Goal: Book appointment/travel/reservation

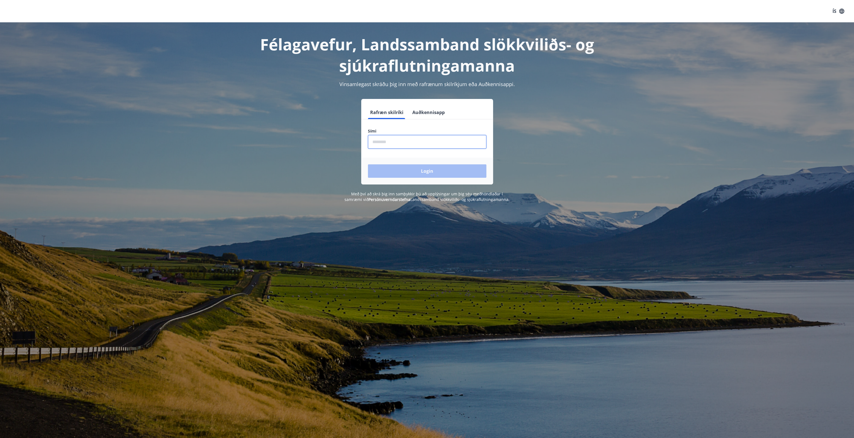
click at [382, 140] on input "phone" at bounding box center [427, 142] width 118 height 14
type input "********"
click at [462, 172] on button "Login" at bounding box center [427, 170] width 118 height 13
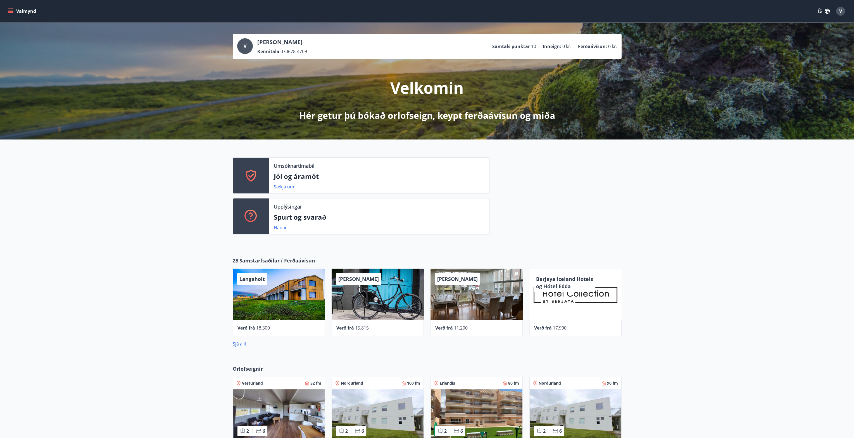
click at [134, 294] on div "28 Samstarfsaðilar í Ferðaávísun Langaholt Verð frá 18.300 Hótel Siglunes Verð …" at bounding box center [427, 302] width 854 height 108
click at [108, 292] on div "28 Samstarfsaðilar í Ferðaávísun Langaholt Verð frá 18.300 Hótel Siglunes Verð …" at bounding box center [427, 302] width 854 height 108
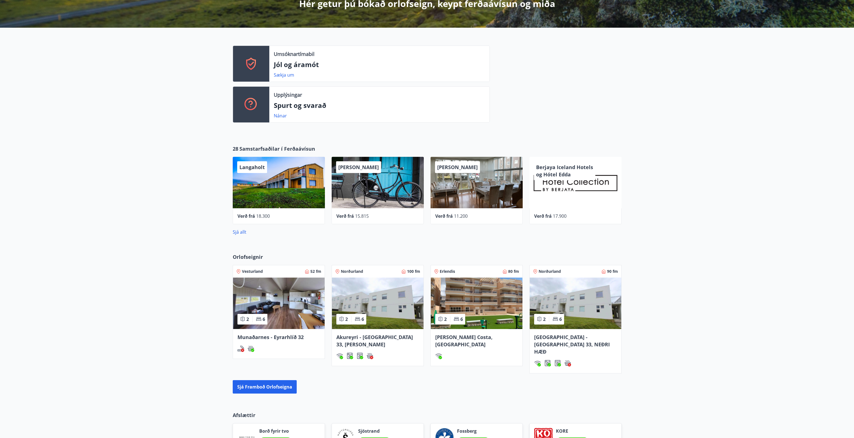
scroll to position [140, 0]
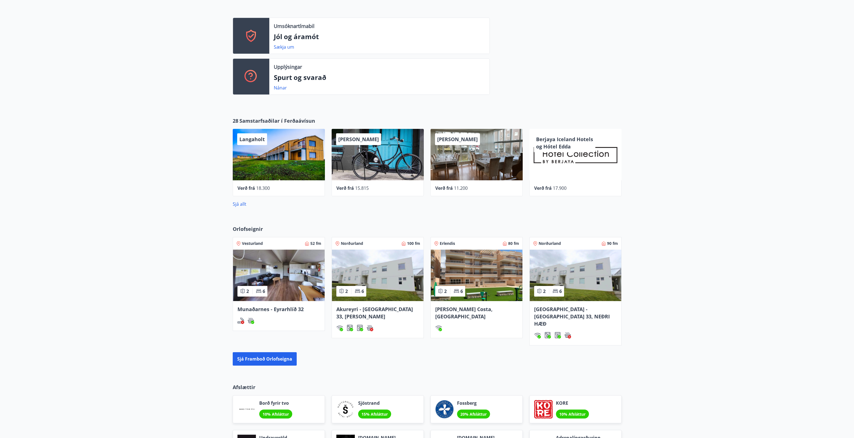
click at [247, 120] on span "Samstarfsaðilar í Ferðaávísun" at bounding box center [277, 120] width 76 height 7
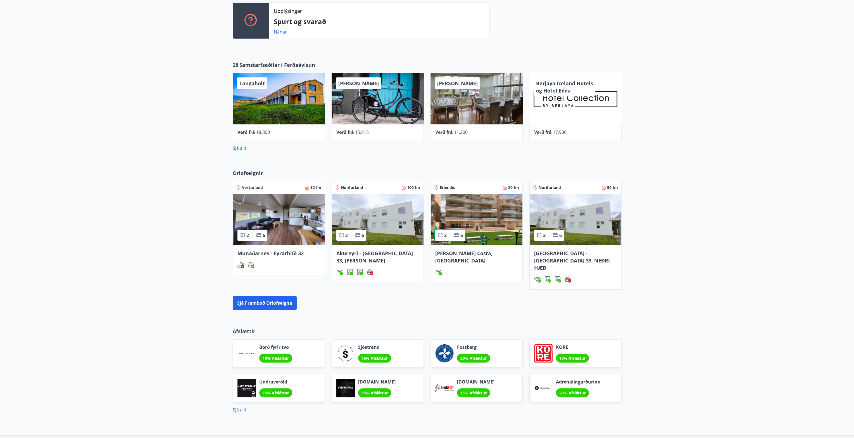
scroll to position [223, 0]
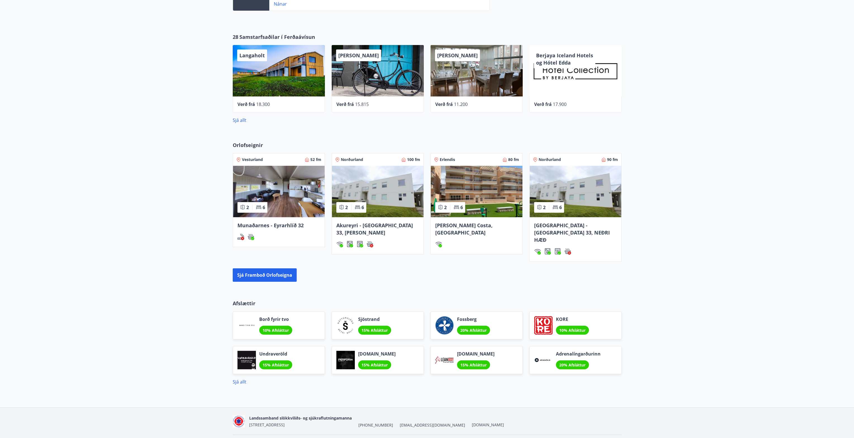
click at [486, 194] on img at bounding box center [477, 191] width 92 height 51
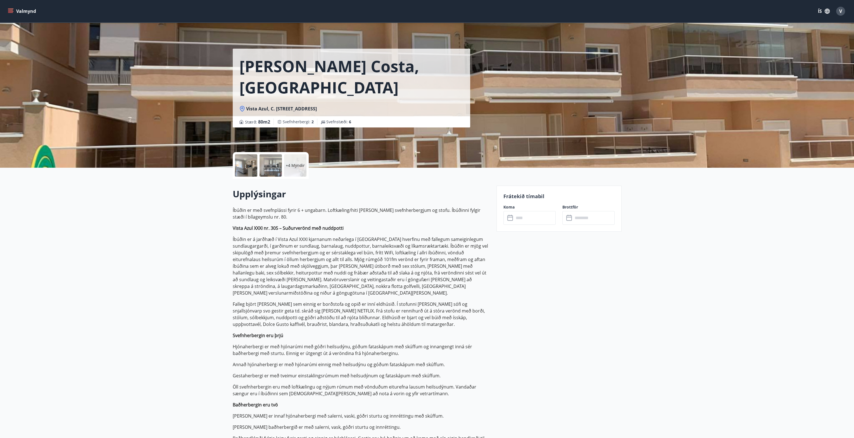
click at [531, 215] on input "text" at bounding box center [535, 218] width 42 height 14
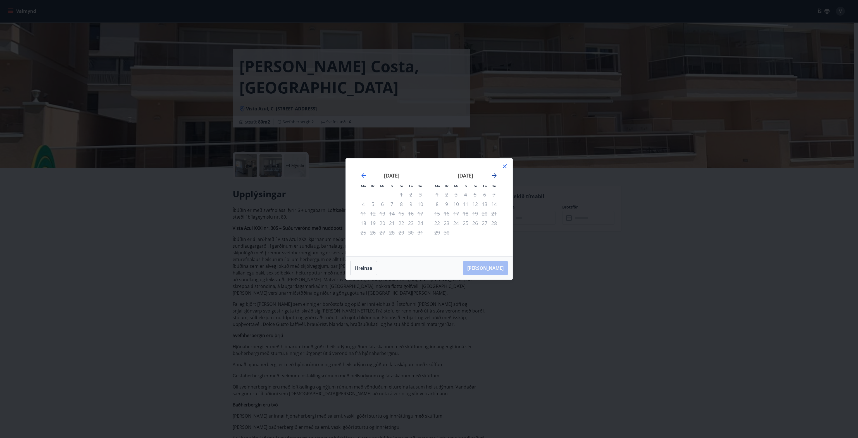
click at [495, 174] on icon "Move forward to switch to the next month." at bounding box center [494, 175] width 7 height 7
click at [494, 174] on icon "Move forward to switch to the next month." at bounding box center [494, 175] width 7 height 7
click at [496, 177] on icon "Move forward to switch to the next month." at bounding box center [494, 175] width 7 height 7
click at [492, 170] on div "[DATE]" at bounding box center [465, 177] width 66 height 25
click at [495, 174] on icon "Move forward to switch to the next month." at bounding box center [494, 175] width 7 height 7
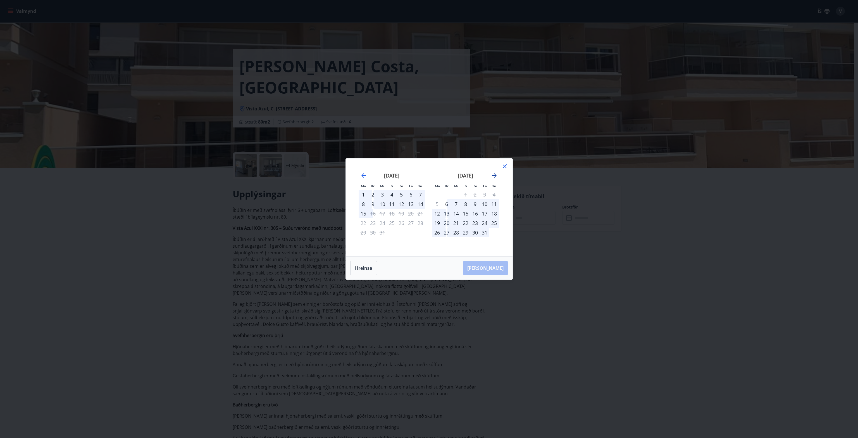
click at [494, 175] on icon "Move forward to switch to the next month." at bounding box center [494, 175] width 7 height 7
click at [495, 173] on icon "Move forward to switch to the next month." at bounding box center [494, 175] width 7 height 7
click at [496, 172] on icon "Move forward to switch to the next month." at bounding box center [494, 175] width 7 height 7
click at [497, 171] on div "[DATE]" at bounding box center [465, 177] width 66 height 25
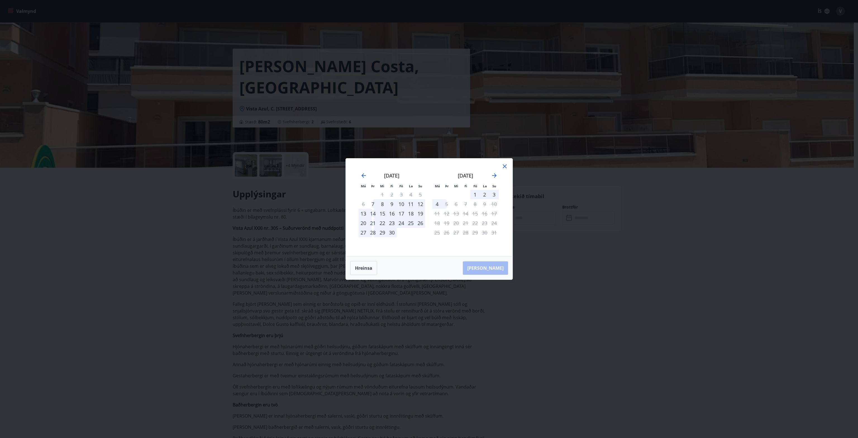
click at [497, 171] on div "[DATE]" at bounding box center [465, 177] width 66 height 25
click at [494, 175] on icon "Move forward to switch to the next month." at bounding box center [494, 175] width 4 height 4
click at [495, 175] on icon "Move forward to switch to the next month." at bounding box center [494, 175] width 4 height 4
click at [495, 174] on icon "Move forward to switch to the next month." at bounding box center [494, 175] width 7 height 7
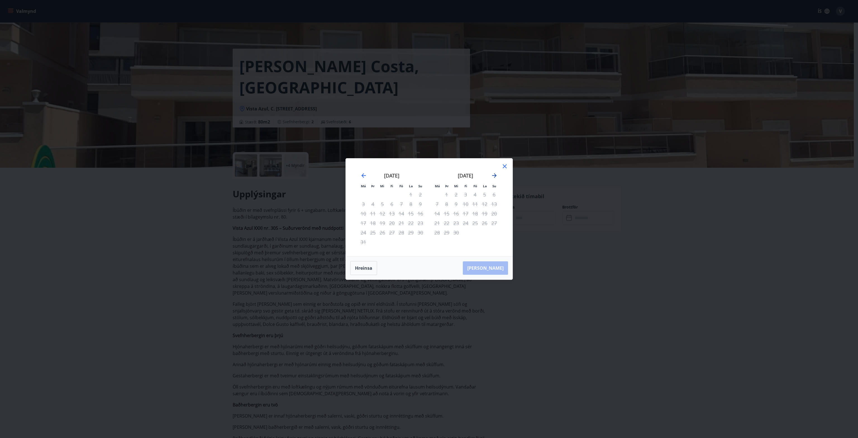
click at [496, 174] on icon "Move forward to switch to the next month." at bounding box center [494, 175] width 7 height 7
click at [496, 173] on icon "Move forward to switch to the next month." at bounding box center [494, 175] width 7 height 7
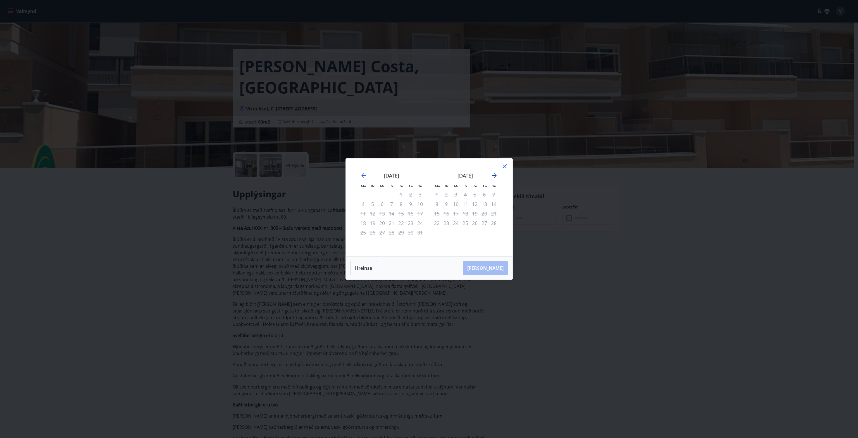
drag, startPoint x: 496, startPoint y: 173, endPoint x: 500, endPoint y: 172, distance: 4.3
click at [497, 173] on icon "Move forward to switch to the next month." at bounding box center [494, 175] width 7 height 7
click at [505, 167] on icon at bounding box center [504, 166] width 7 height 7
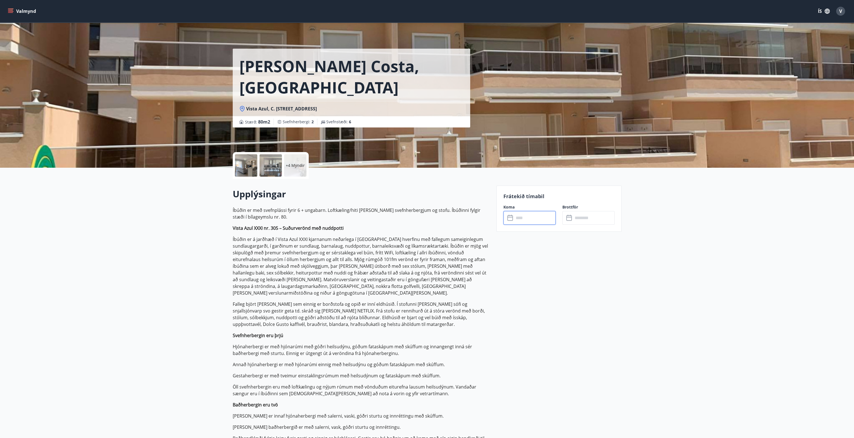
click at [19, 15] on button "Valmynd" at bounding box center [23, 11] width 32 height 10
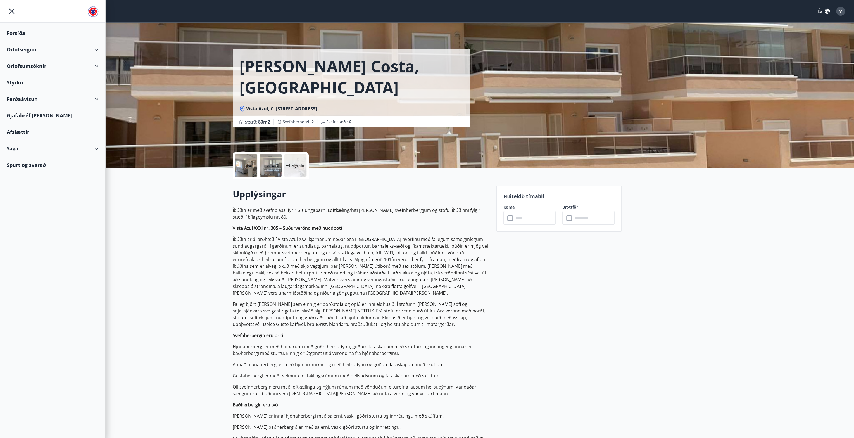
click at [25, 29] on div "Forsíða" at bounding box center [53, 33] width 92 height 16
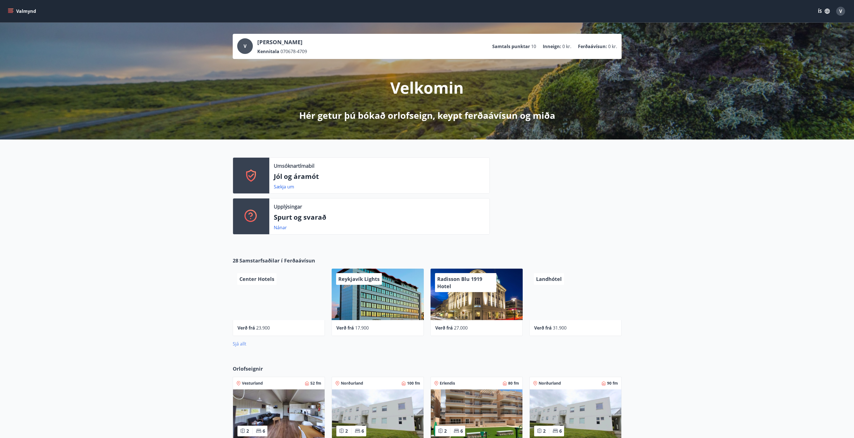
click at [240, 342] on link "Sjá allt" at bounding box center [240, 343] width 14 height 6
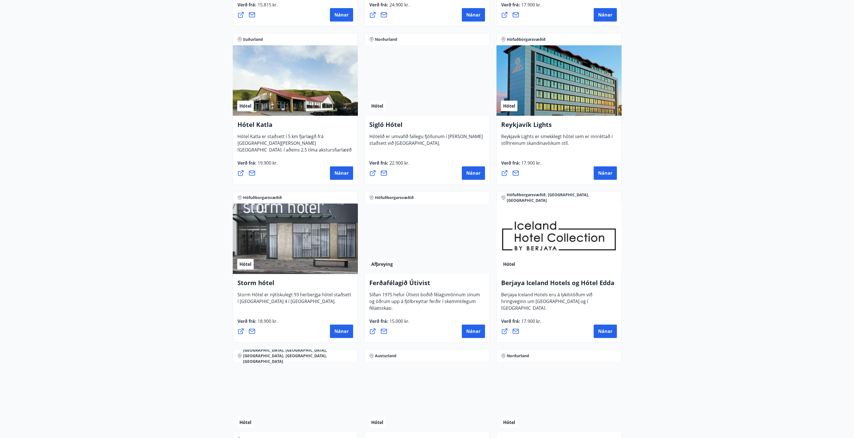
scroll to position [419, 0]
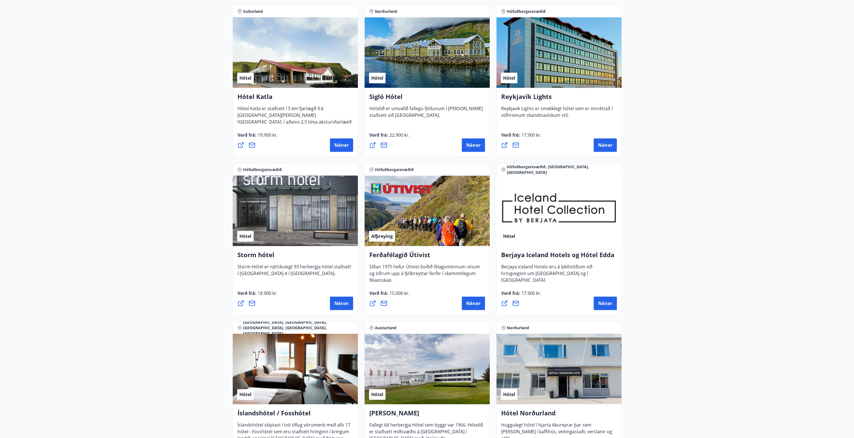
click at [0, 268] on main "28 Tilboð fundin Svæði Allt Tegund Allt [PERSON_NAME] Höfuðborgarsvæðið, Suðurl…" at bounding box center [427, 435] width 854 height 1662
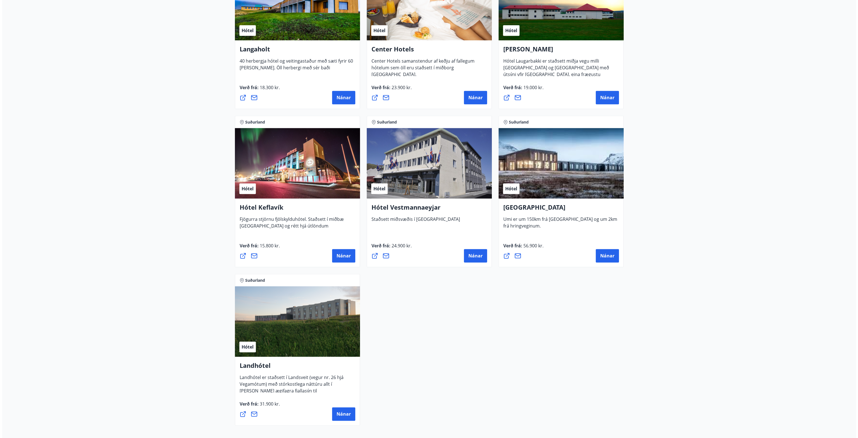
scroll to position [1285, 0]
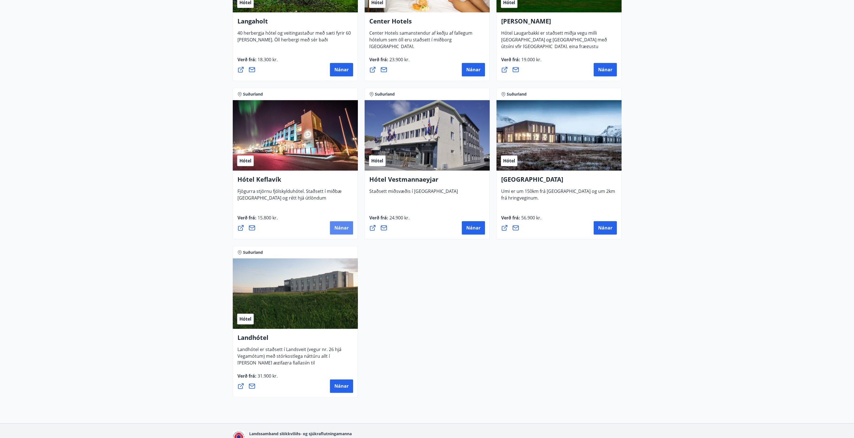
click at [336, 224] on button "Nánar" at bounding box center [341, 227] width 23 height 13
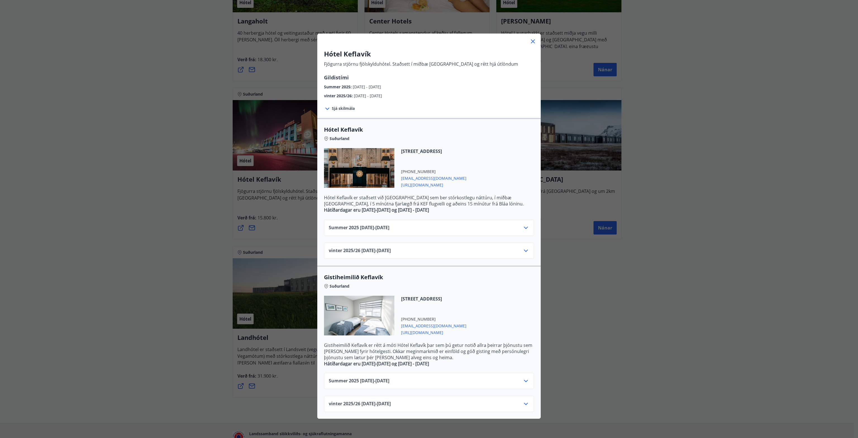
click at [524, 251] on icon at bounding box center [526, 250] width 7 height 7
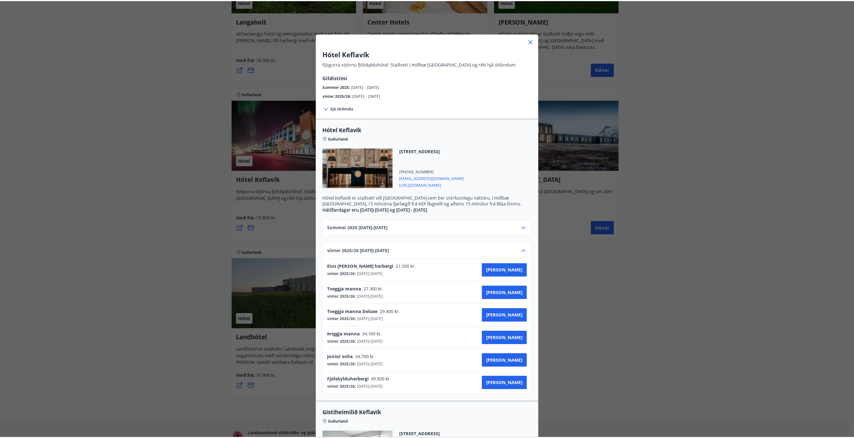
scroll to position [56, 0]
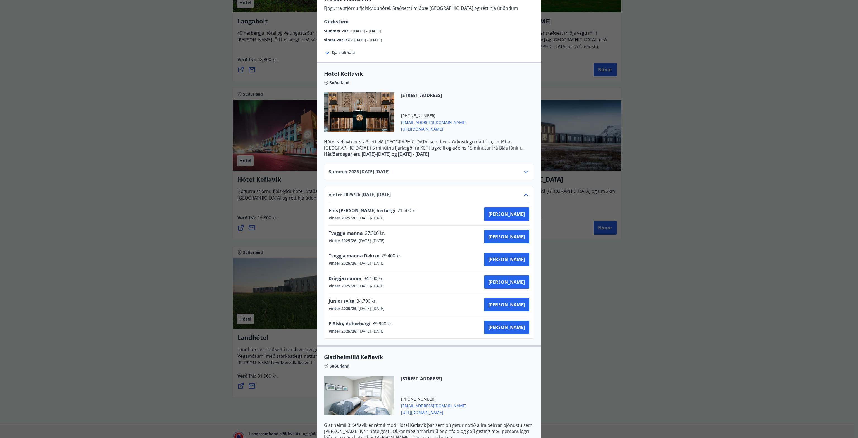
click at [191, 92] on div "Hótel Keflavík Fjögurra stjörnu fjölskylduhótel. Staðsett í miðbæ [GEOGRAPHIC_D…" at bounding box center [429, 163] width 858 height 438
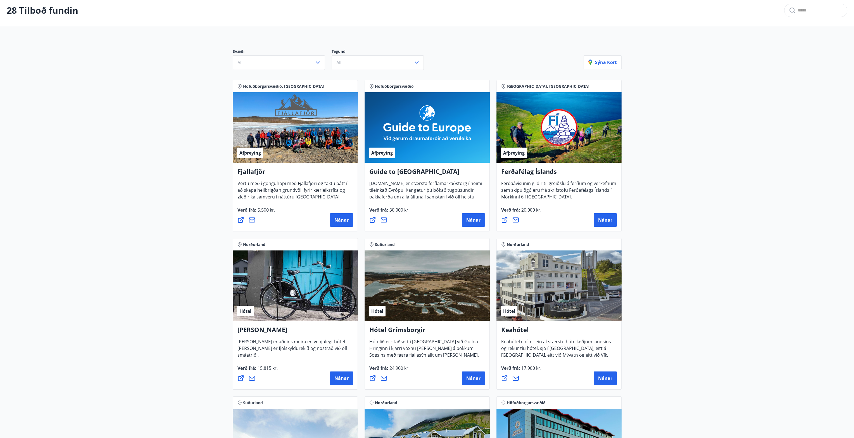
scroll to position [0, 0]
